Goal: Task Accomplishment & Management: Manage account settings

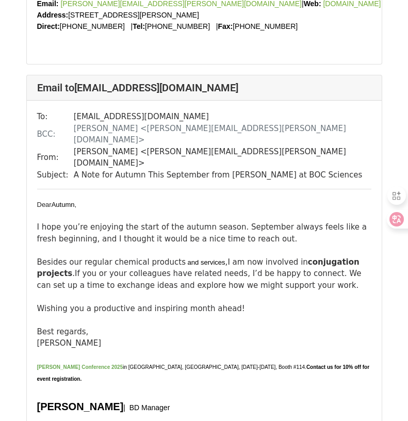
scroll to position [464, 0]
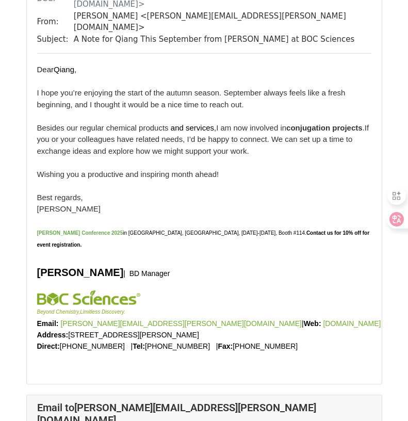
scroll to position [2011, 0]
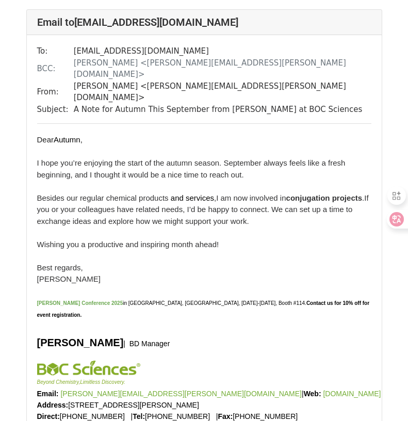
scroll to position [516, 0]
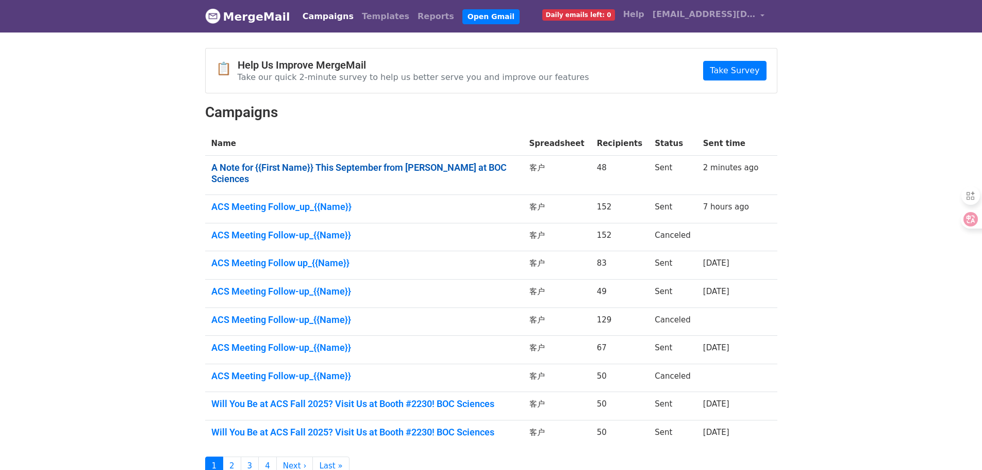
click at [417, 184] on link "A Note for {{First Name}} This September from [PERSON_NAME] at BOC Sciences" at bounding box center [364, 173] width 306 height 22
